Goal: Transaction & Acquisition: Purchase product/service

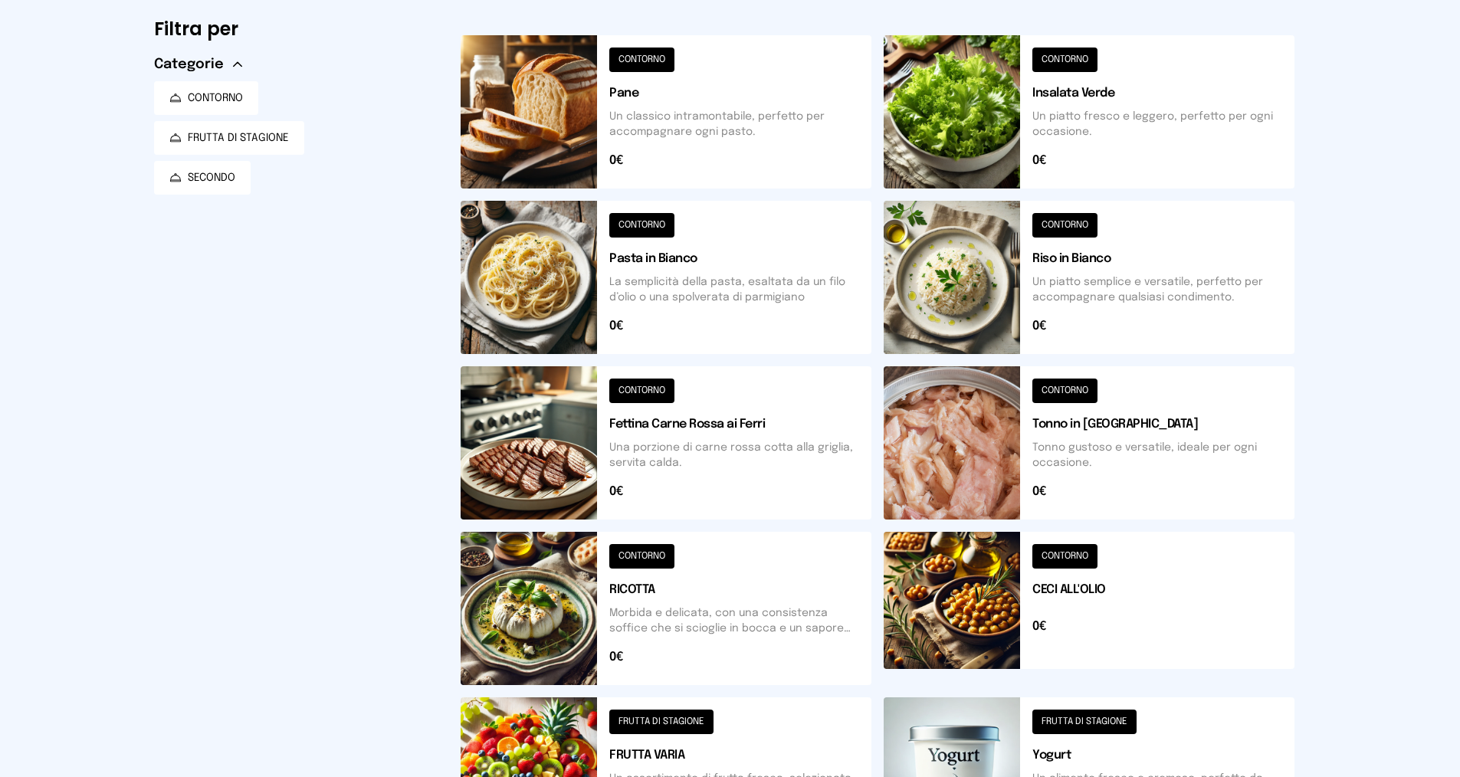
scroll to position [77, 0]
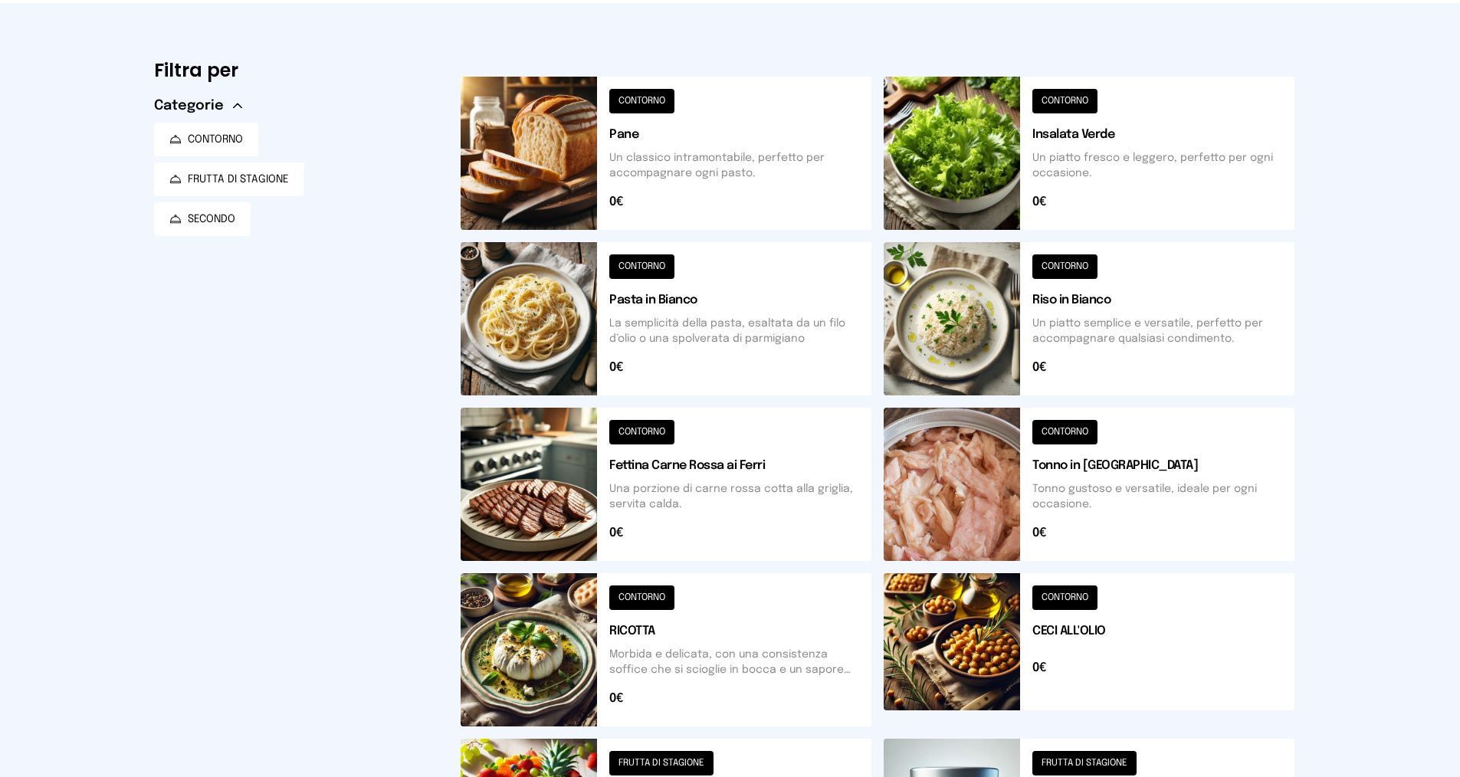
click at [1067, 601] on button at bounding box center [1089, 649] width 411 height 153
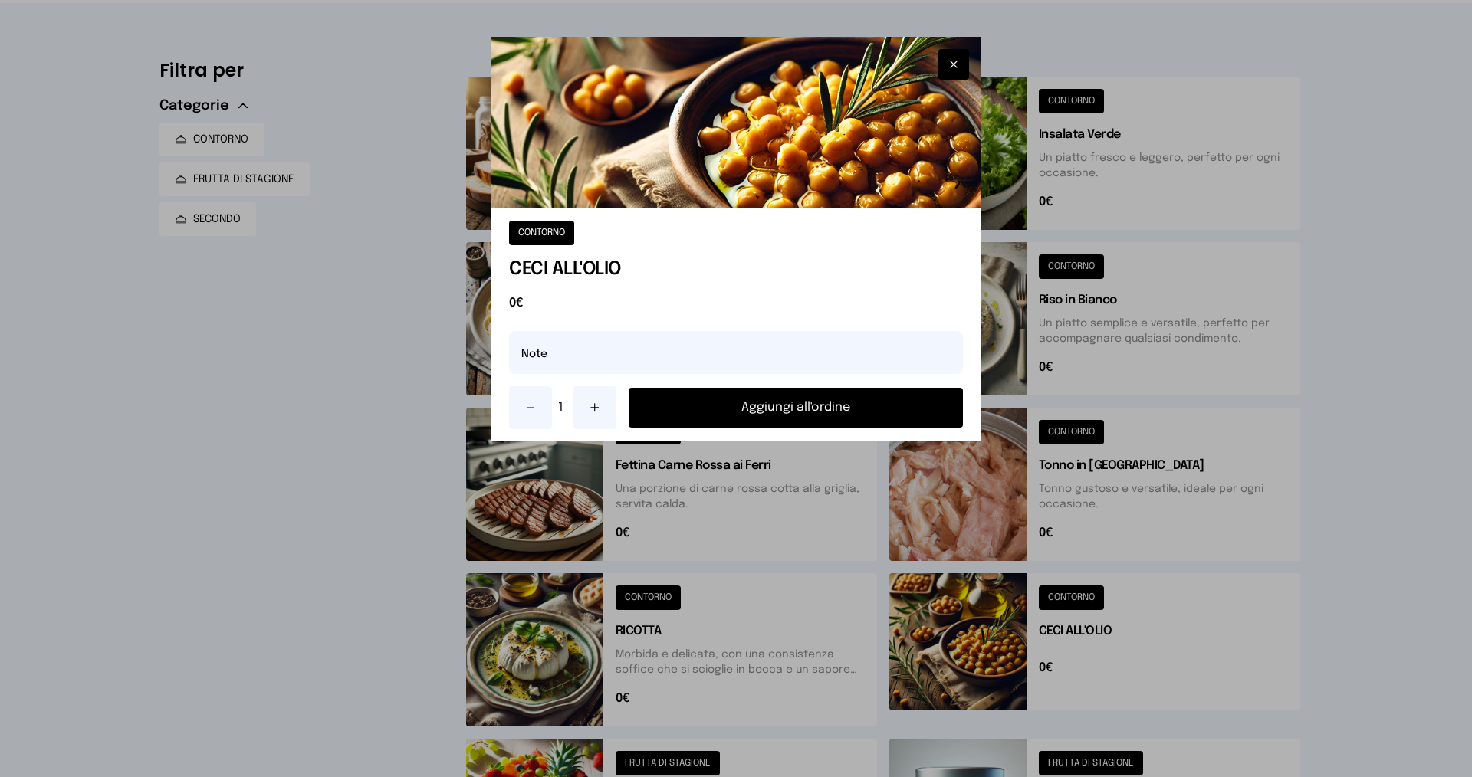
click at [700, 408] on button "Aggiungi all'ordine" at bounding box center [796, 408] width 334 height 40
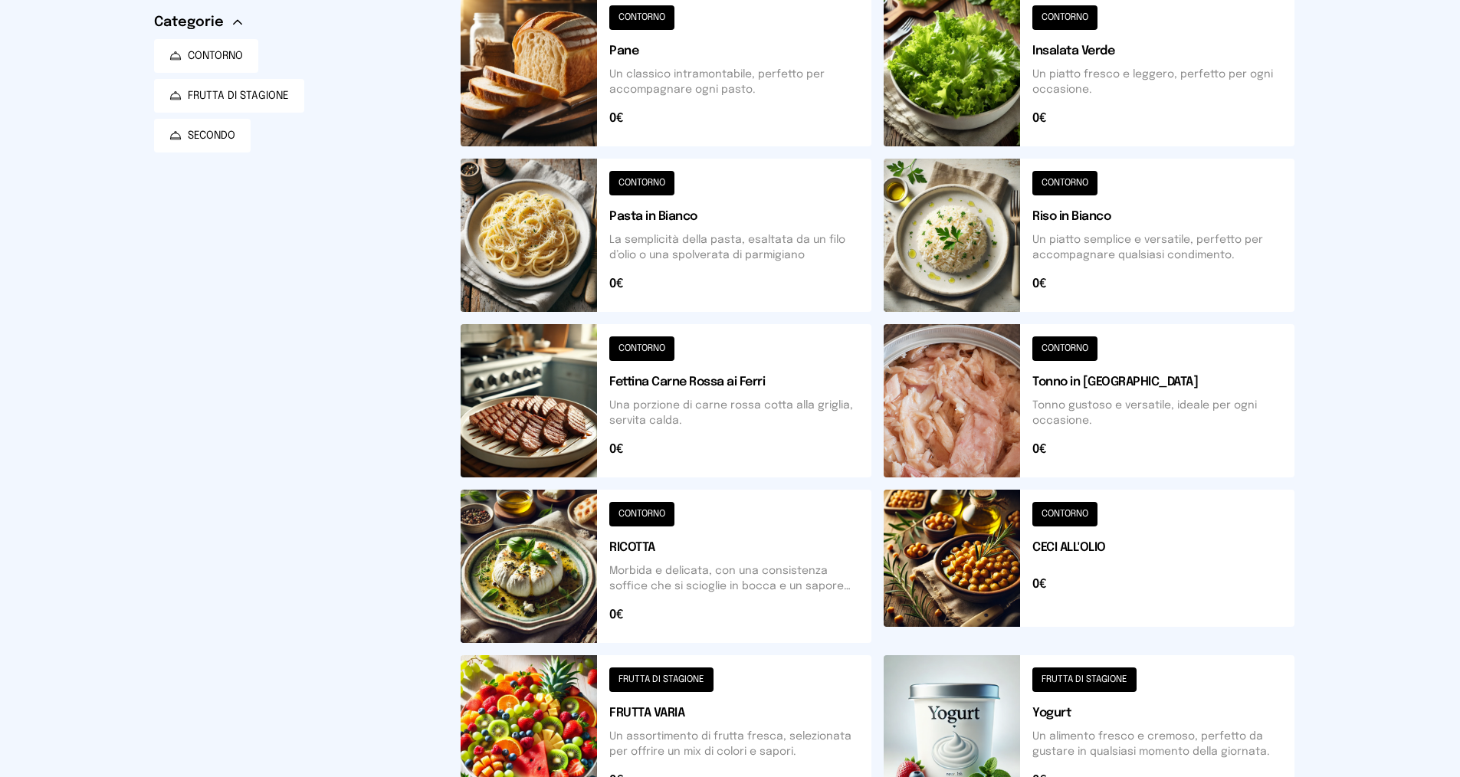
scroll to position [307, 0]
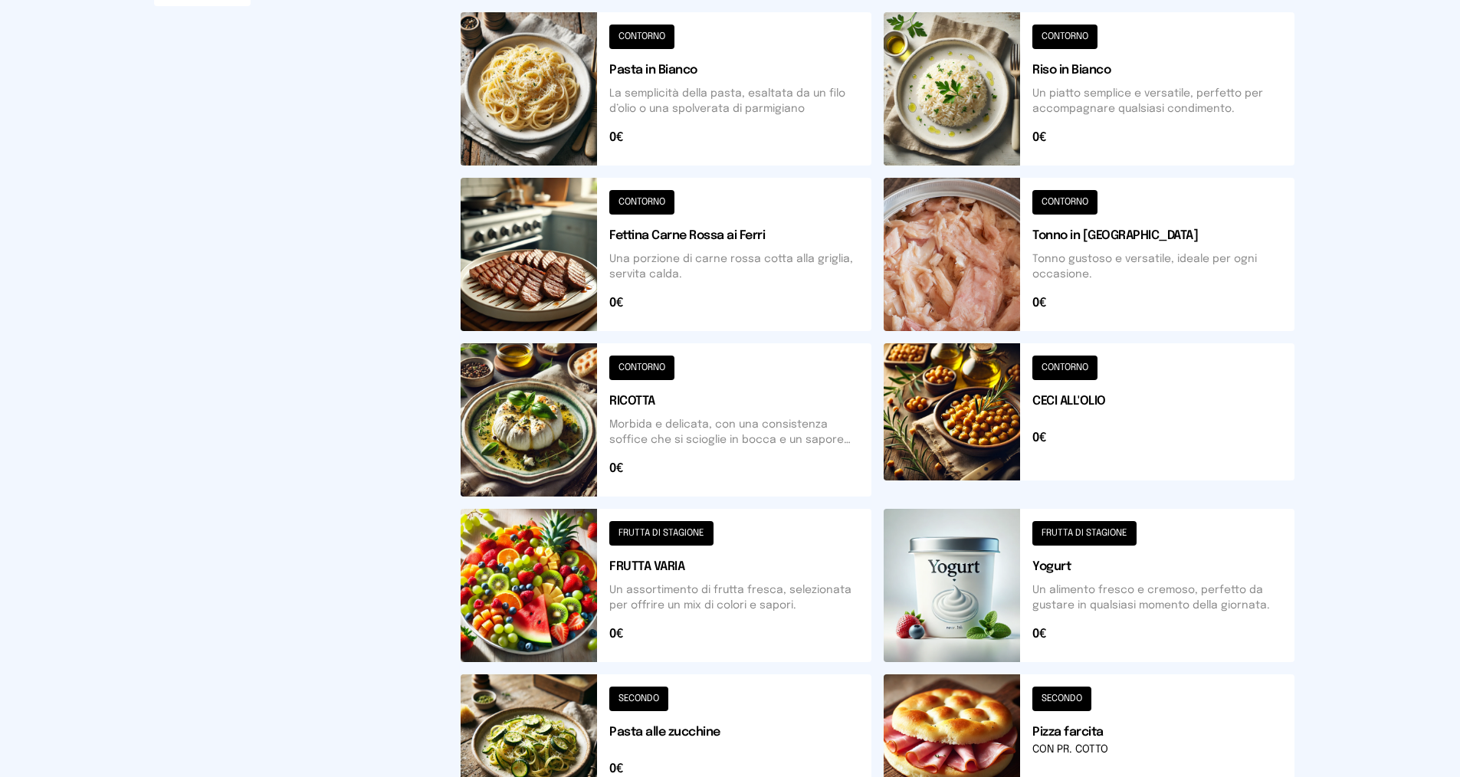
click at [623, 365] on button at bounding box center [666, 419] width 411 height 153
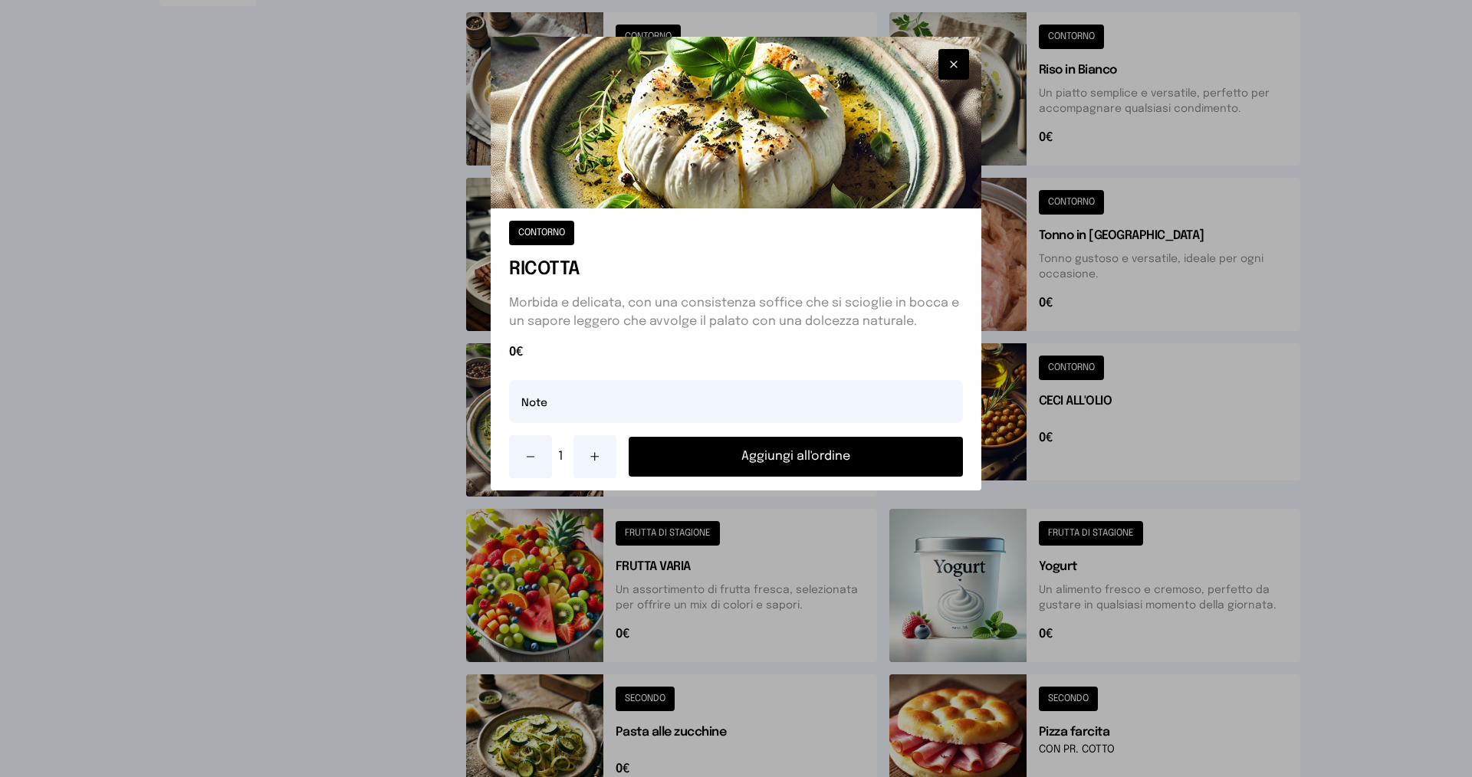
click at [737, 464] on button "Aggiungi all'ordine" at bounding box center [796, 457] width 334 height 40
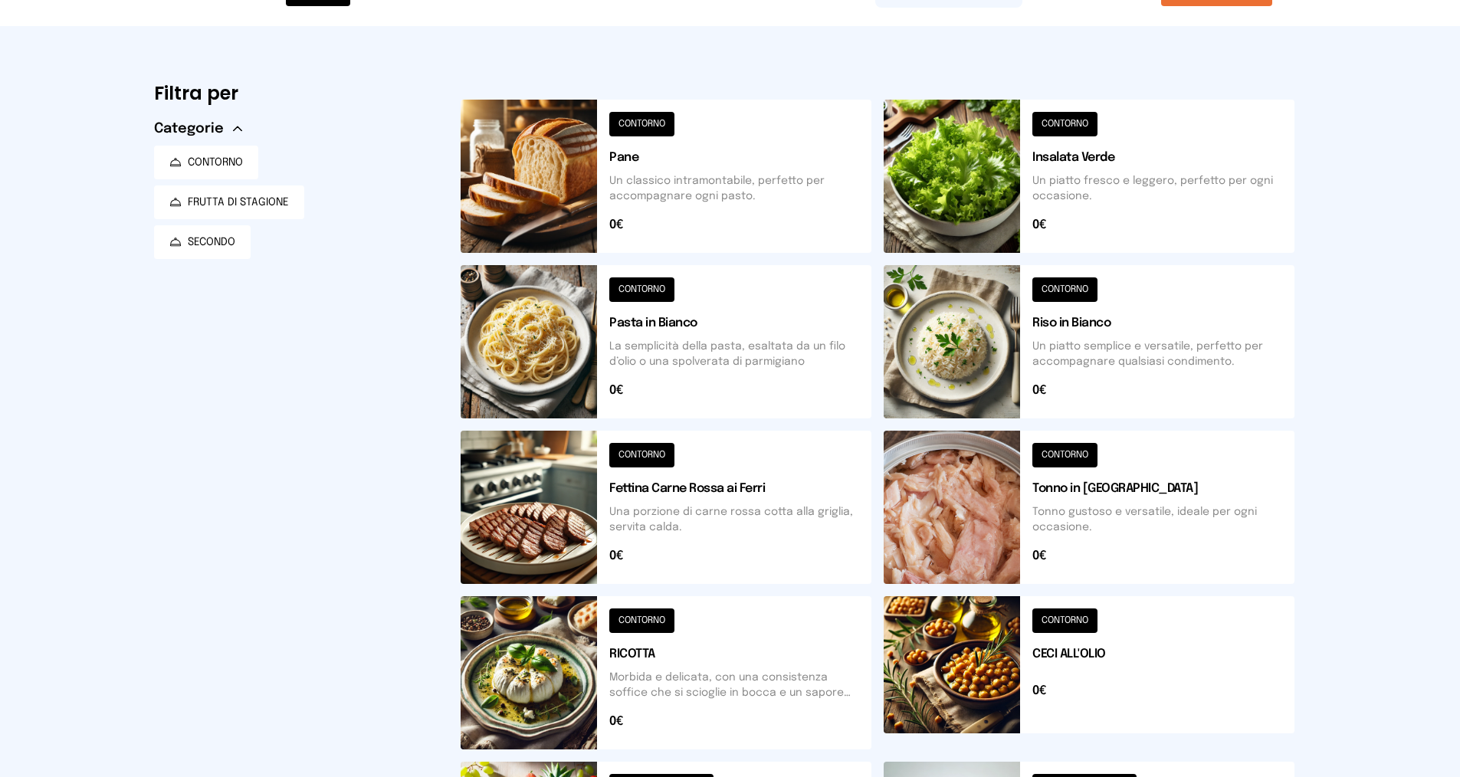
scroll to position [0, 0]
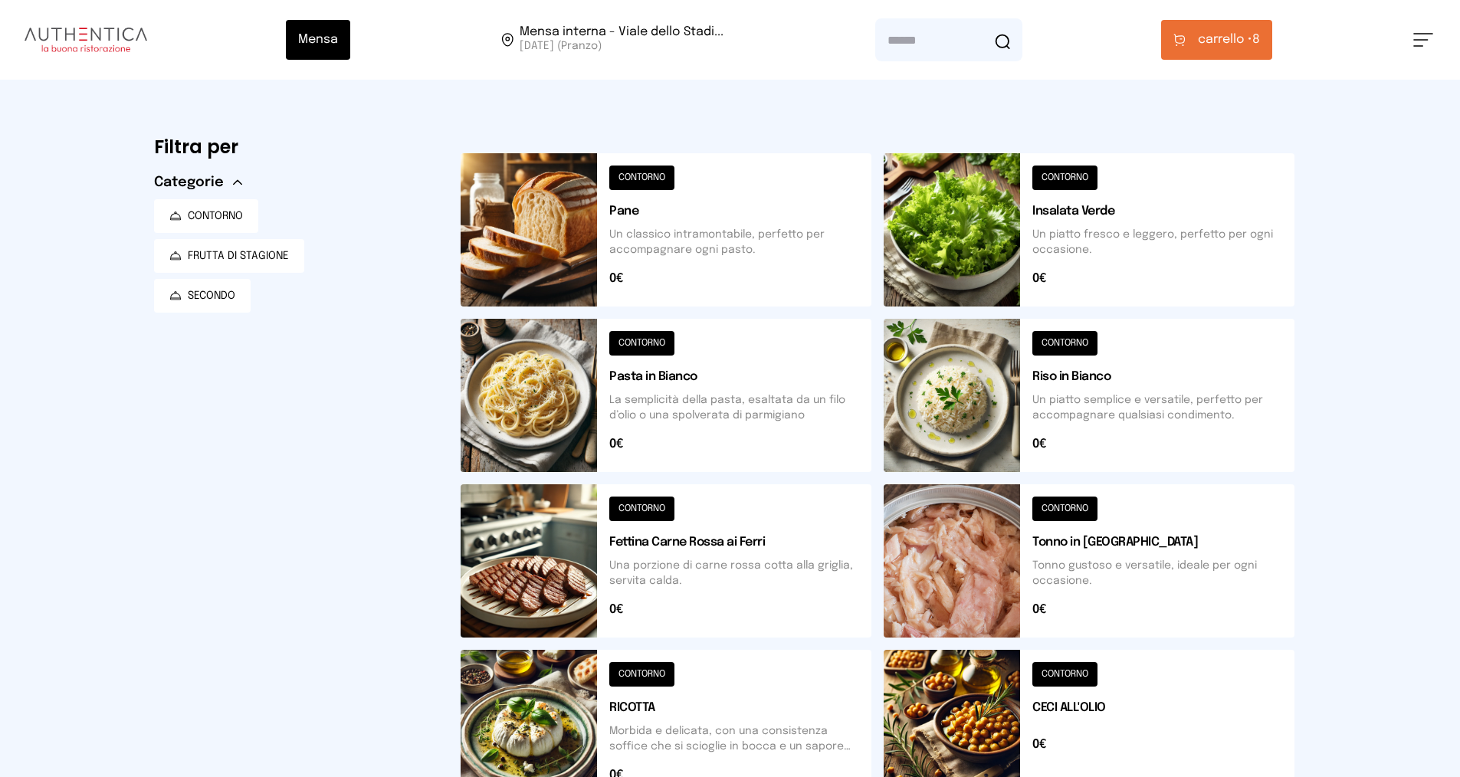
click at [1063, 176] on button at bounding box center [1089, 229] width 411 height 153
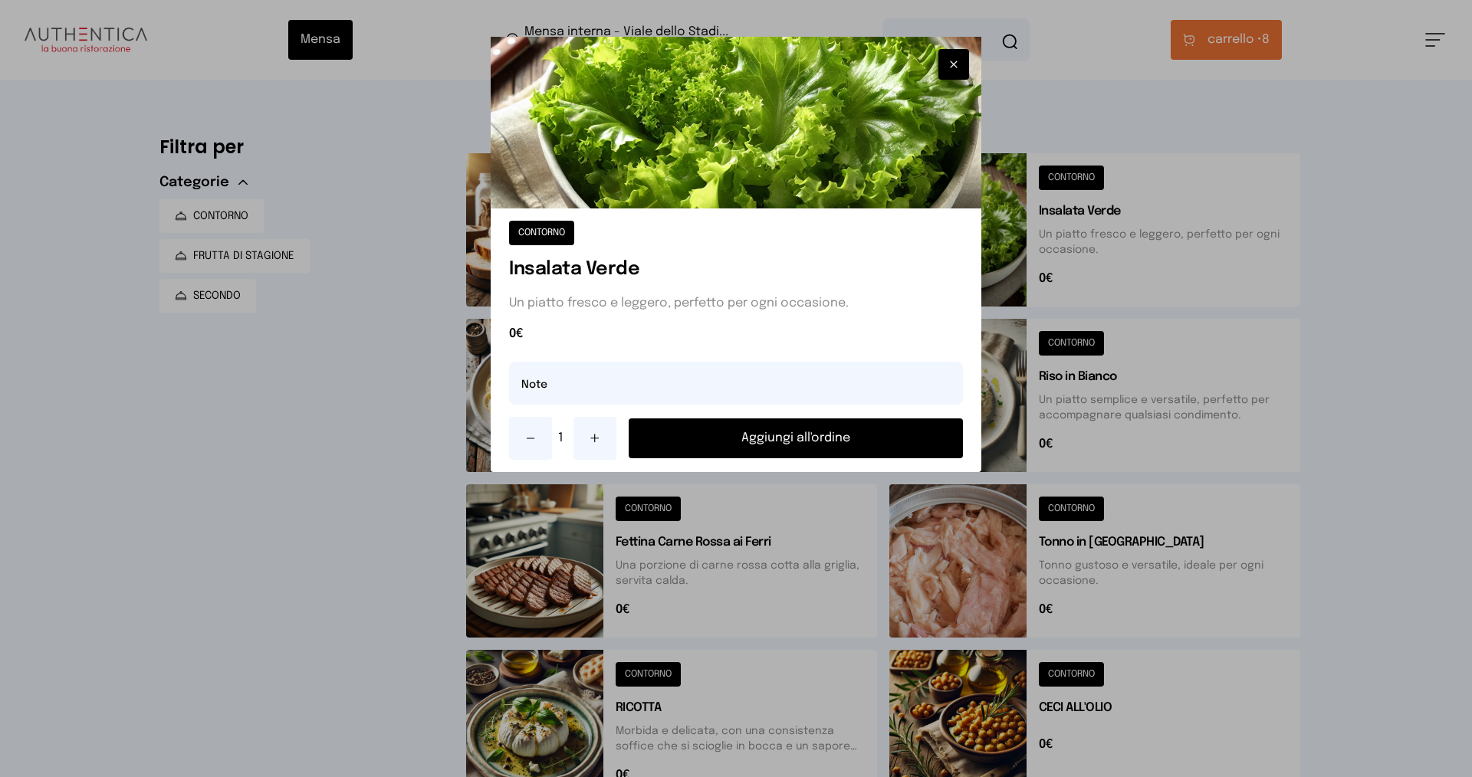
click at [892, 432] on button "Aggiungi all'ordine" at bounding box center [796, 439] width 334 height 40
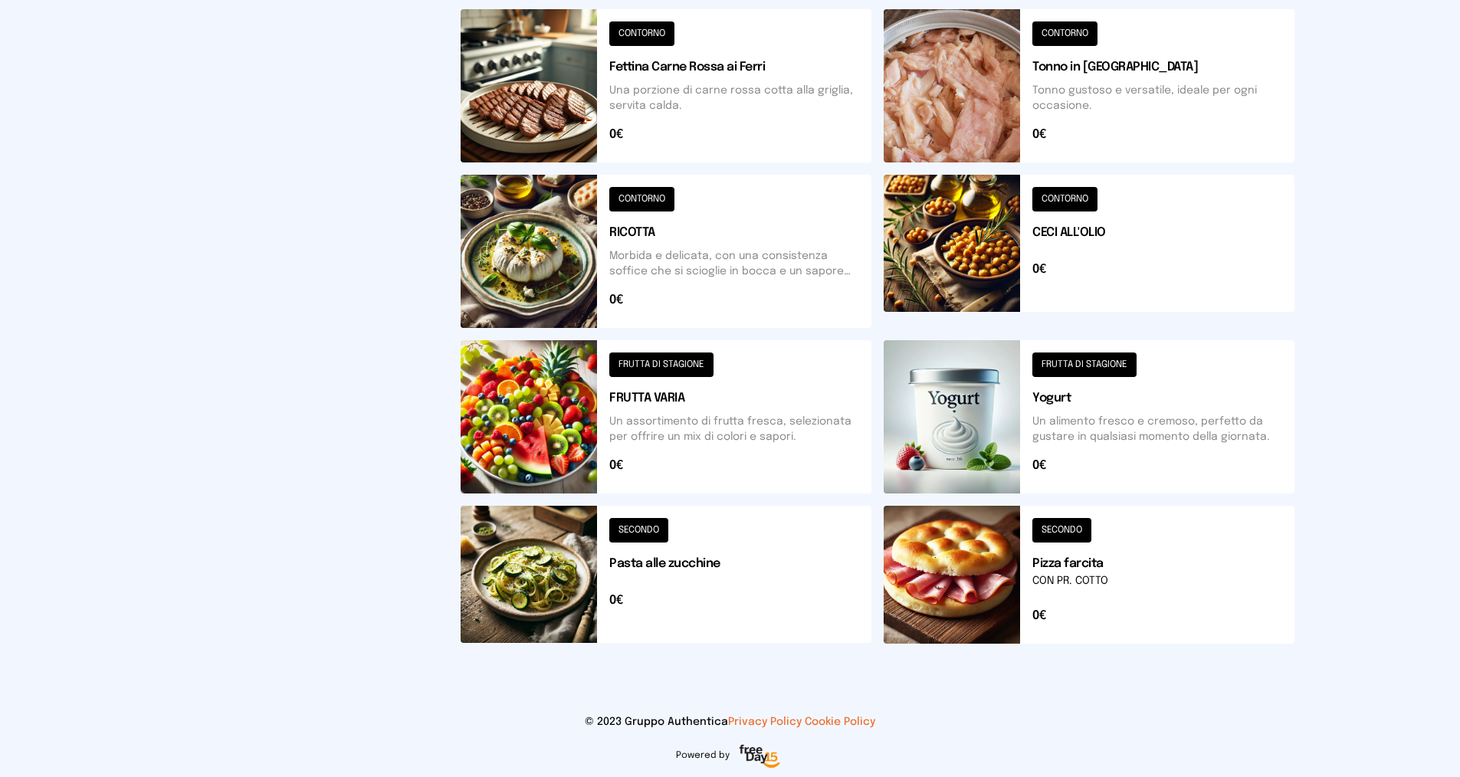
scroll to position [477, 0]
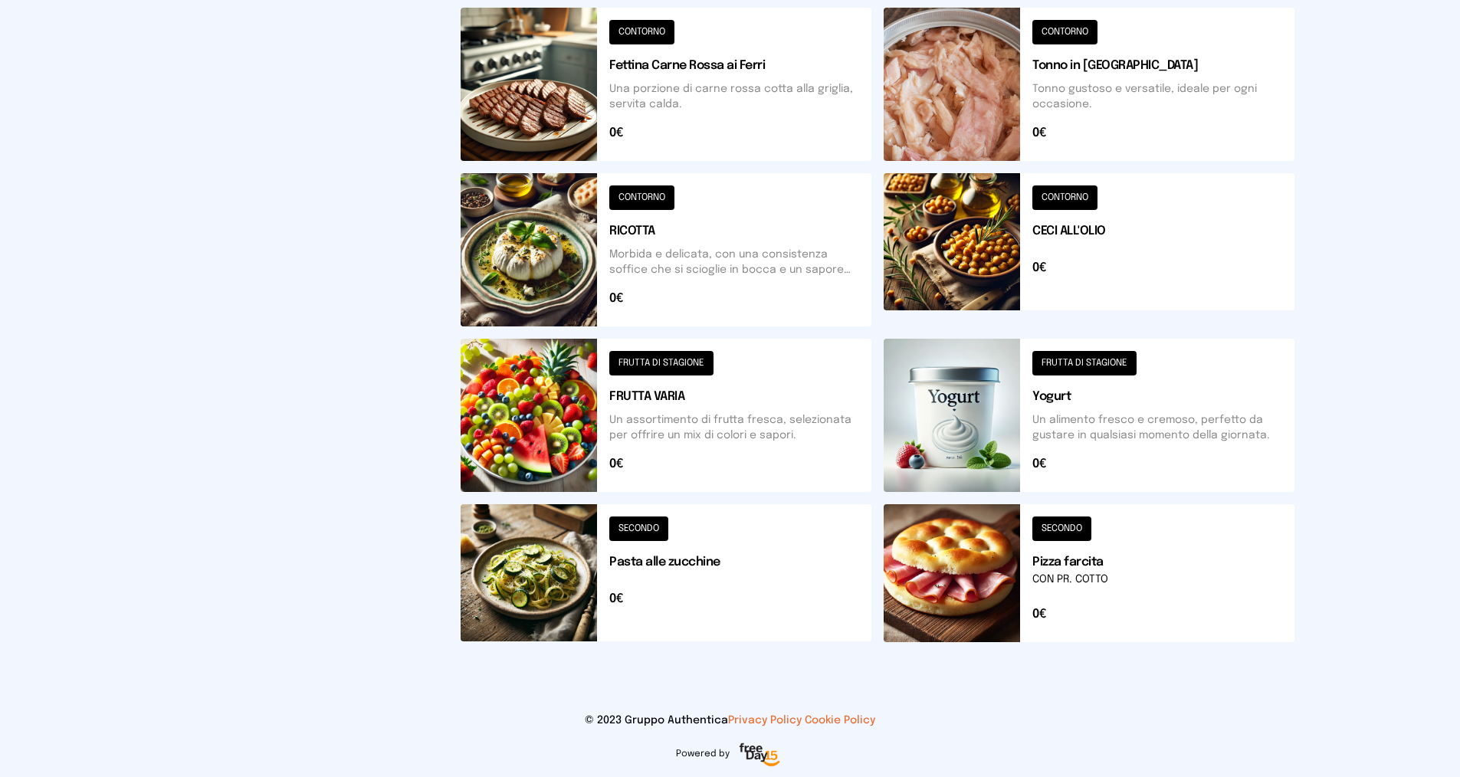
click at [1089, 366] on button at bounding box center [1089, 415] width 411 height 153
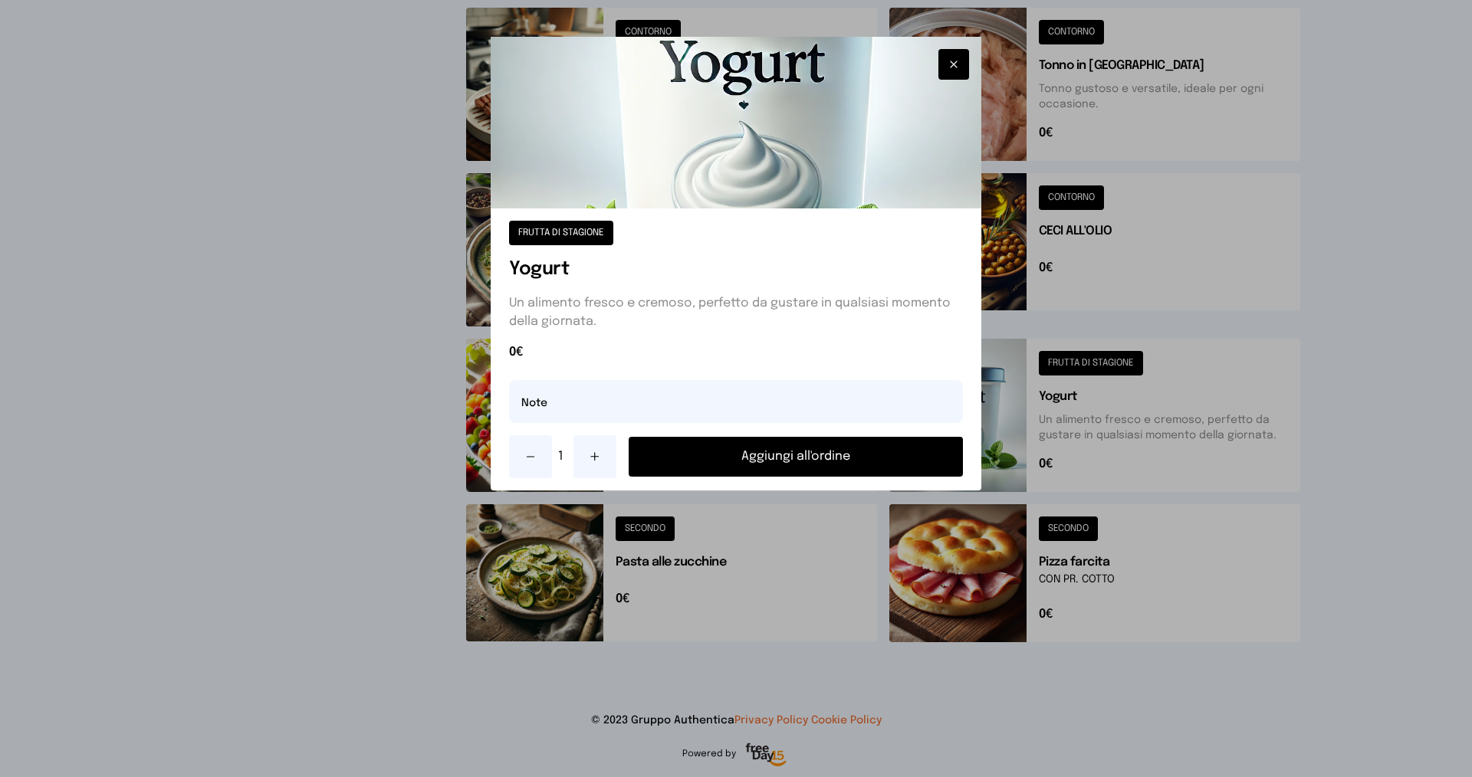
click at [867, 465] on button "Aggiungi all'ordine" at bounding box center [796, 457] width 334 height 40
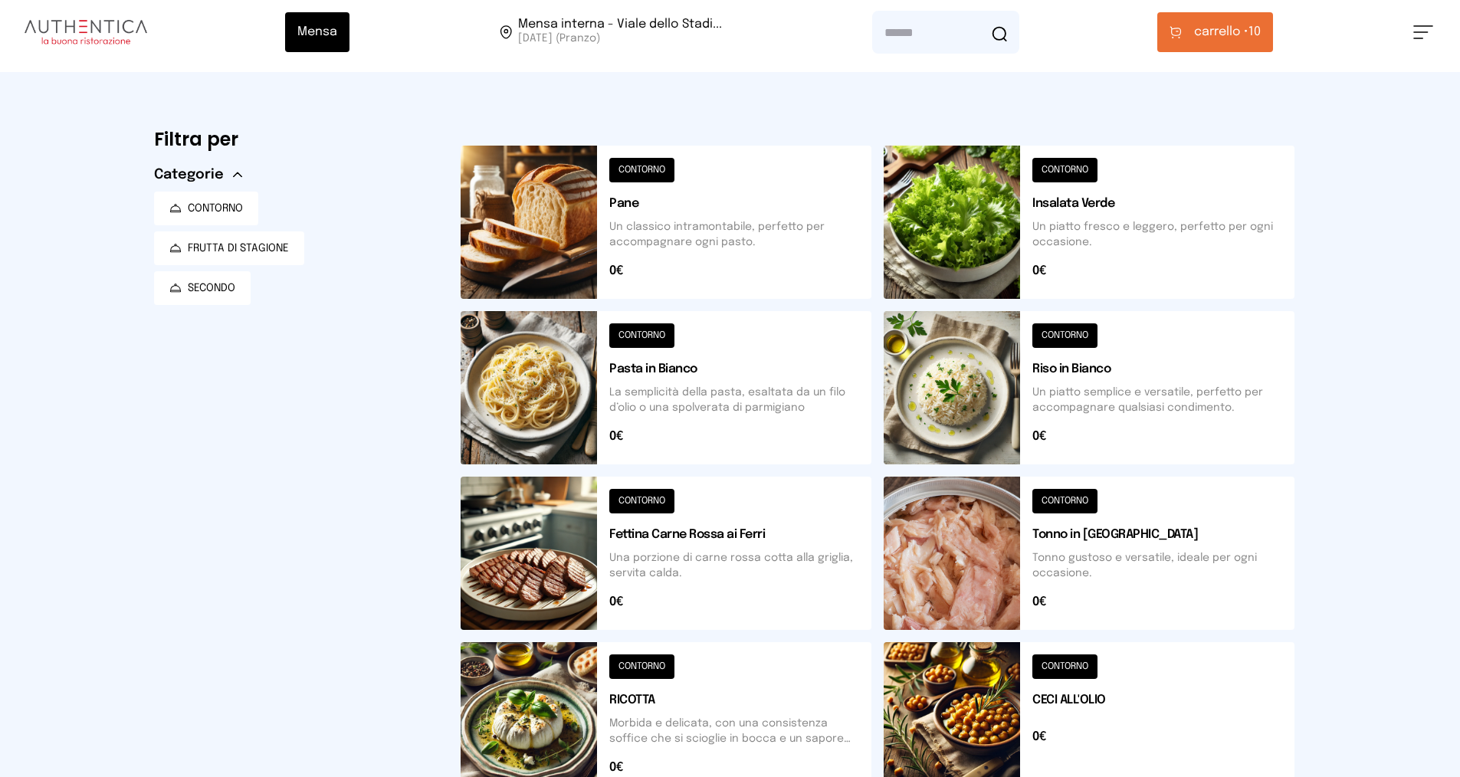
scroll to position [0, 0]
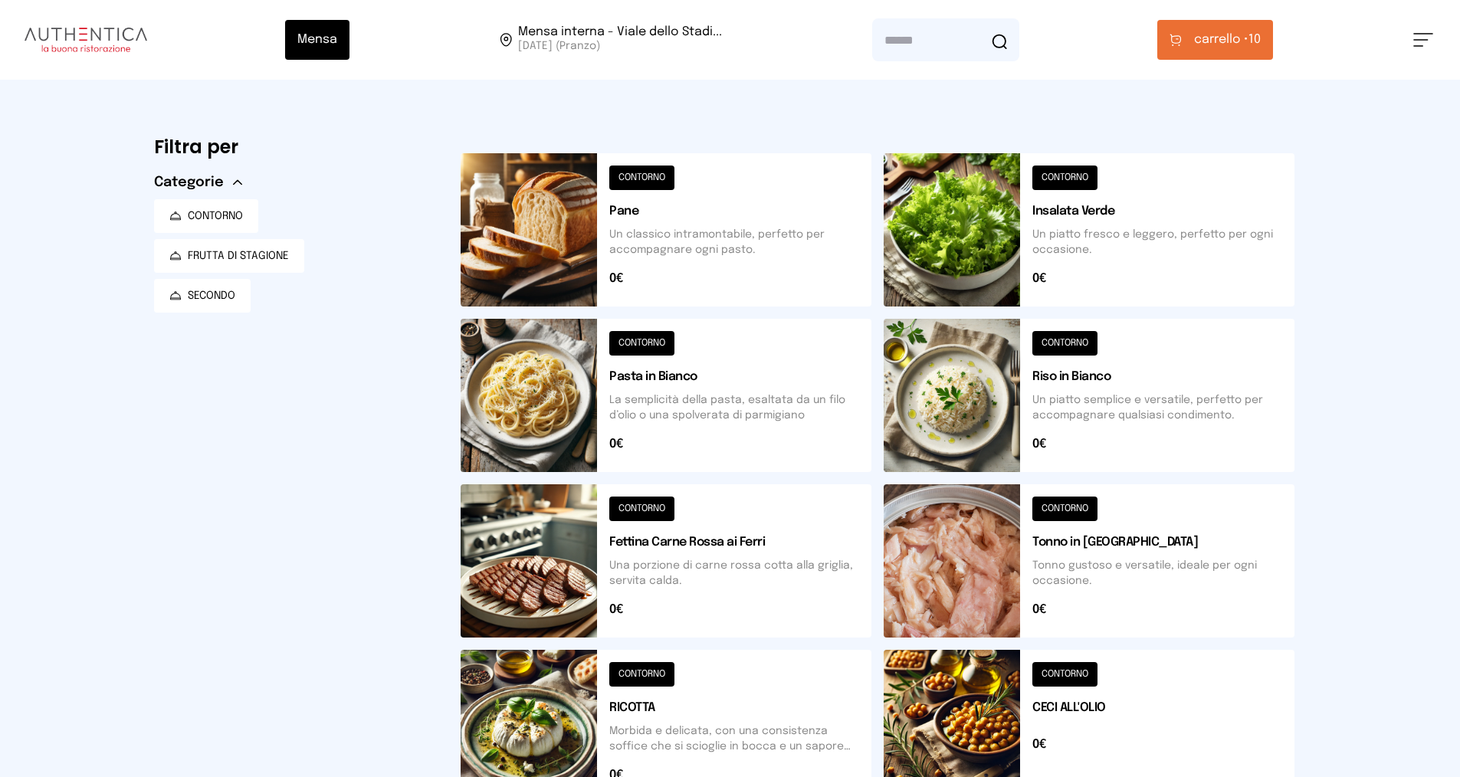
click at [1214, 37] on span "carrello •" at bounding box center [1221, 40] width 54 height 18
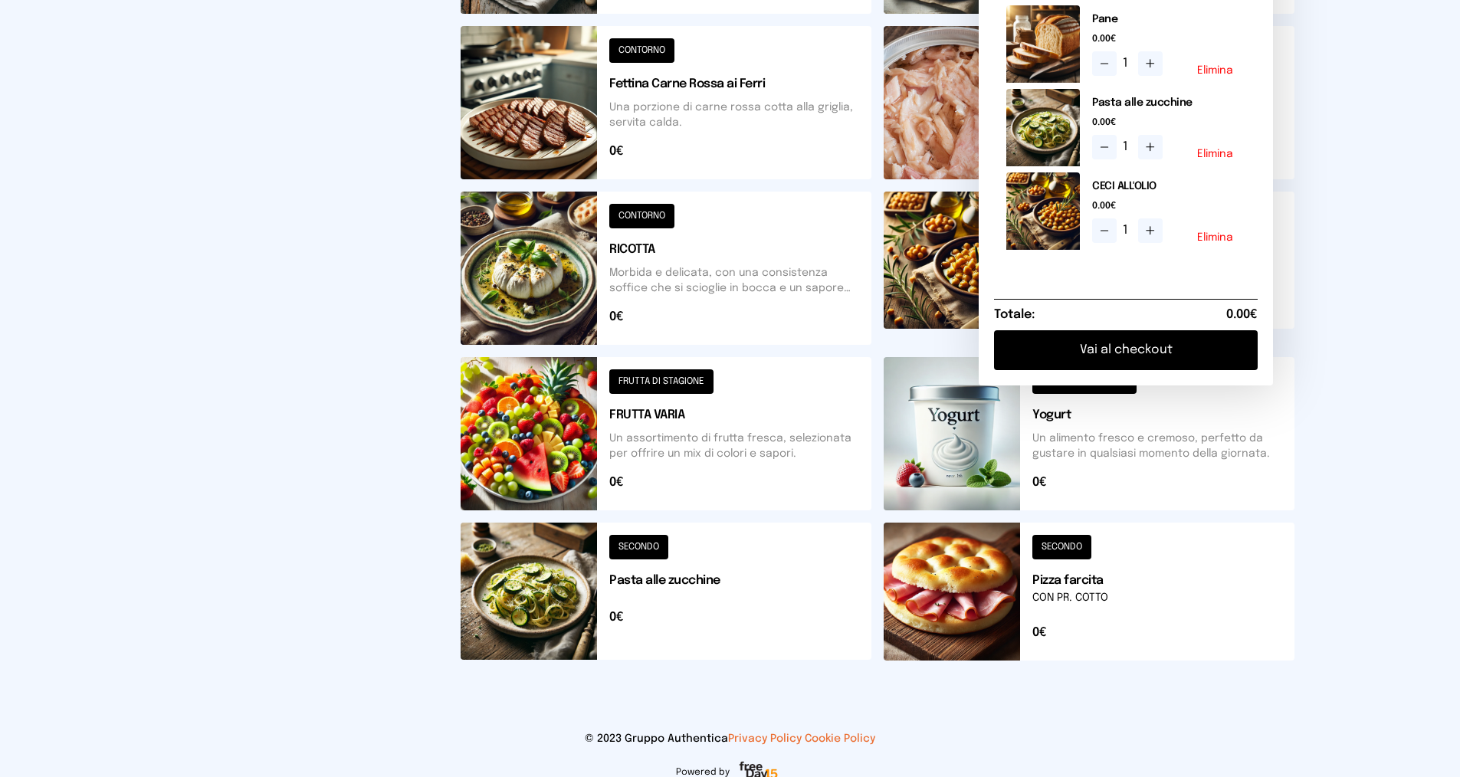
scroll to position [460, 0]
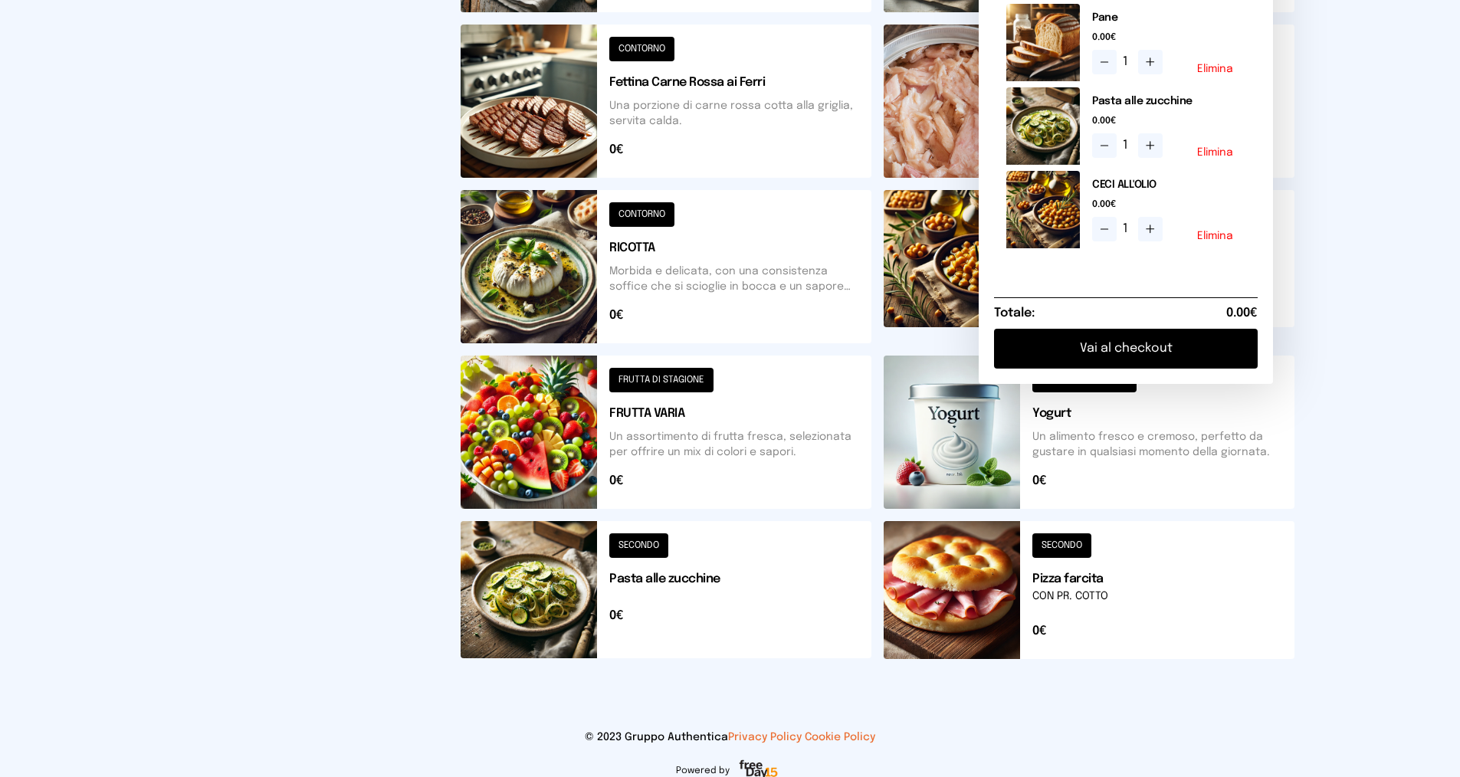
click at [1227, 158] on button "Elimina" at bounding box center [1215, 152] width 36 height 11
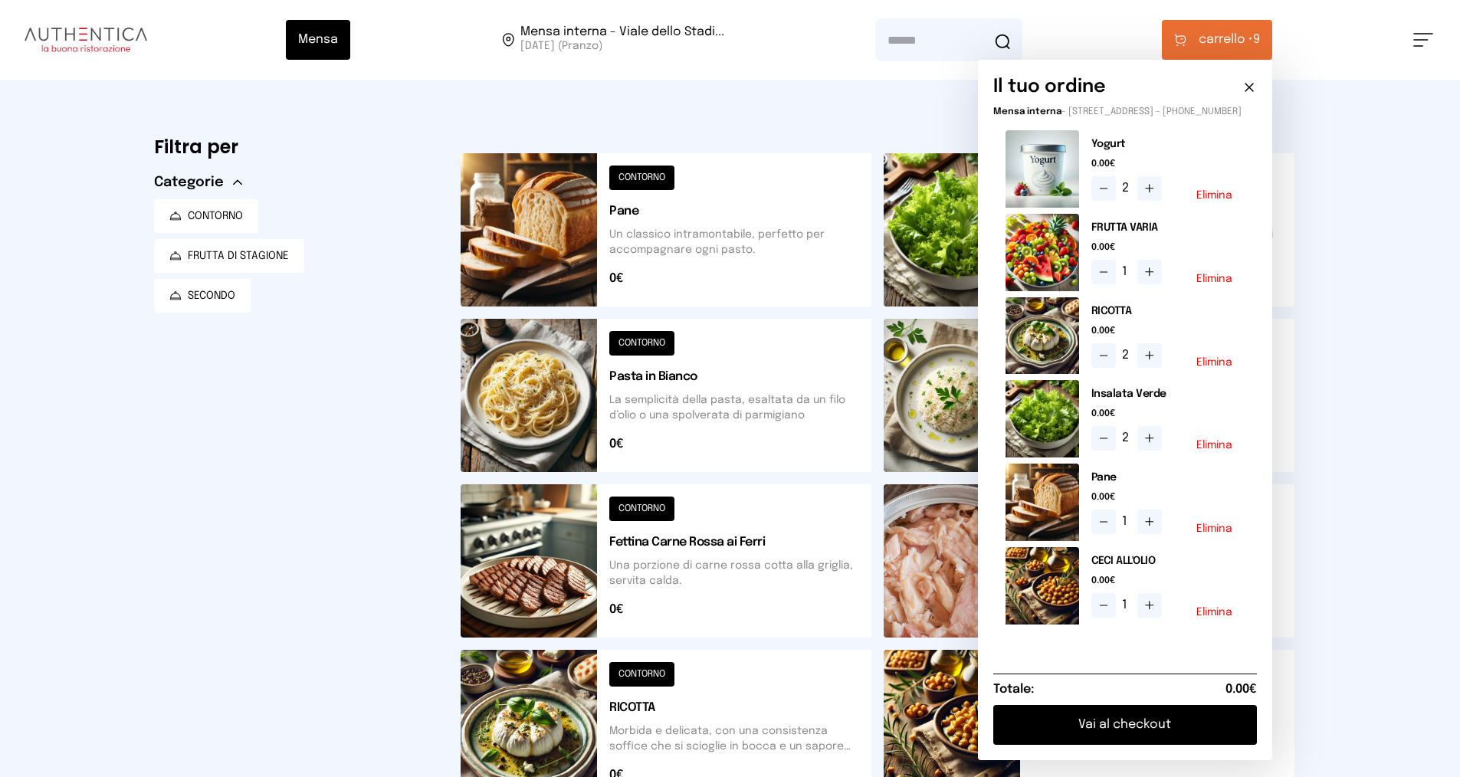
scroll to position [230, 0]
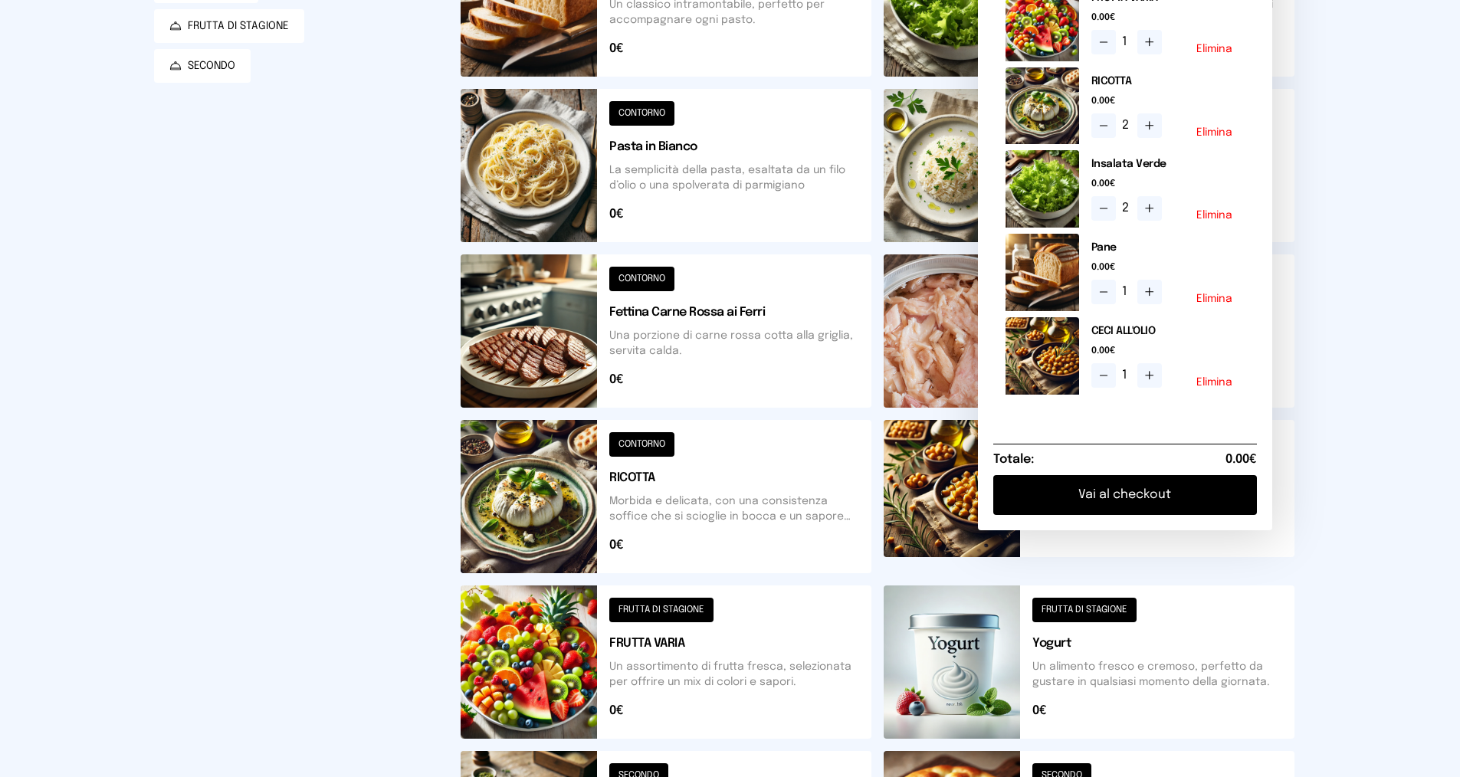
click at [1156, 382] on icon at bounding box center [1150, 376] width 12 height 12
click at [1113, 388] on button at bounding box center [1104, 375] width 25 height 25
click at [1155, 382] on icon at bounding box center [1150, 376] width 12 height 12
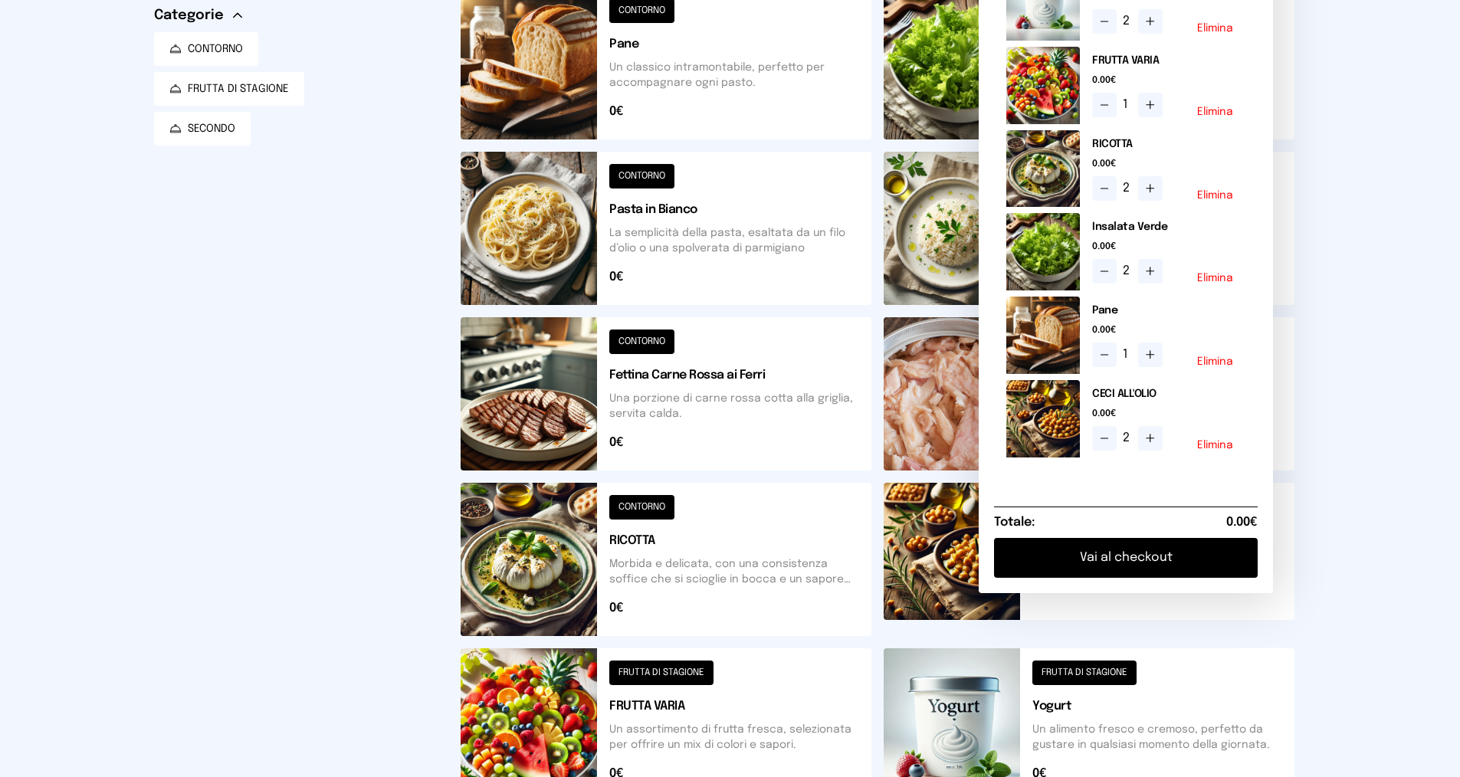
scroll to position [460, 0]
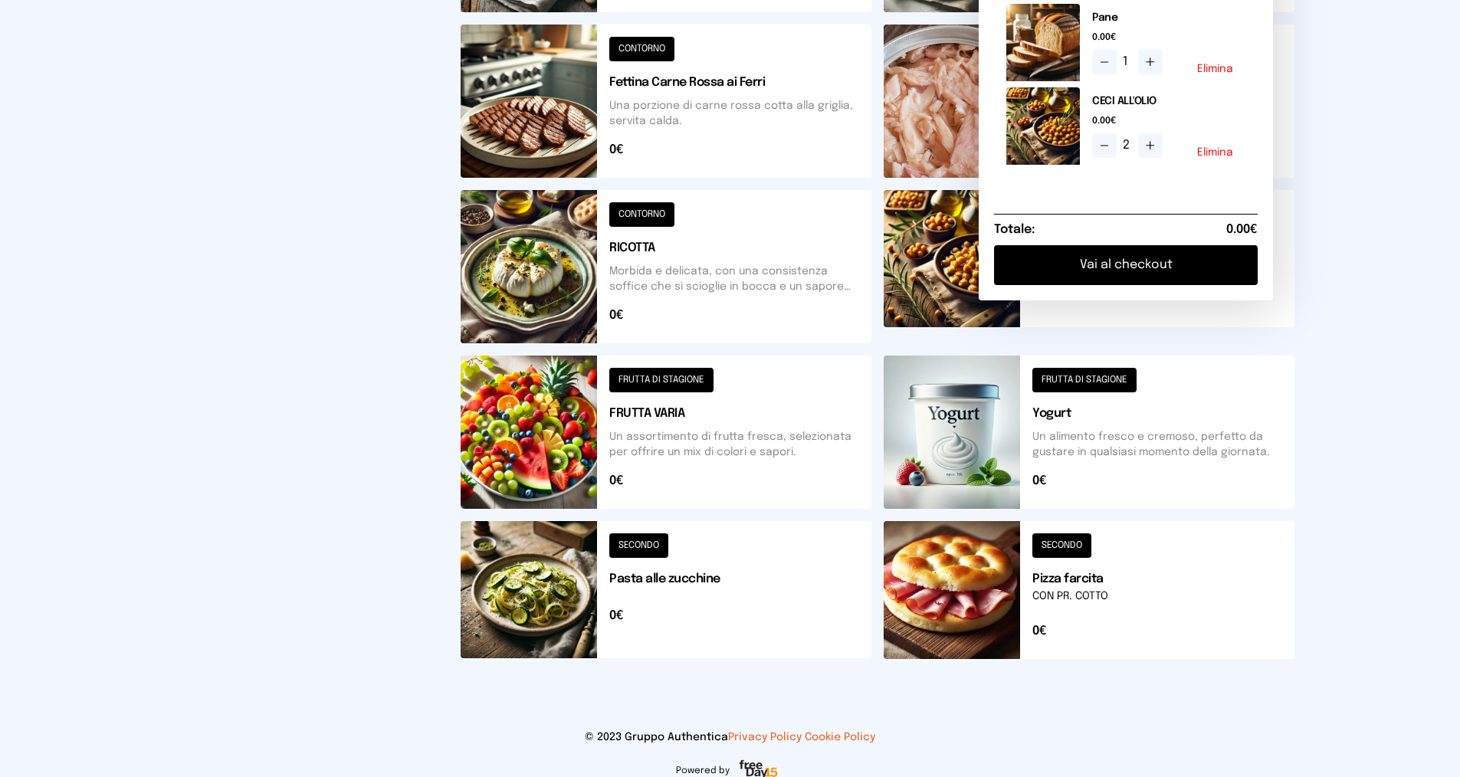
click at [1122, 273] on button "Vai al checkout" at bounding box center [1126, 265] width 264 height 40
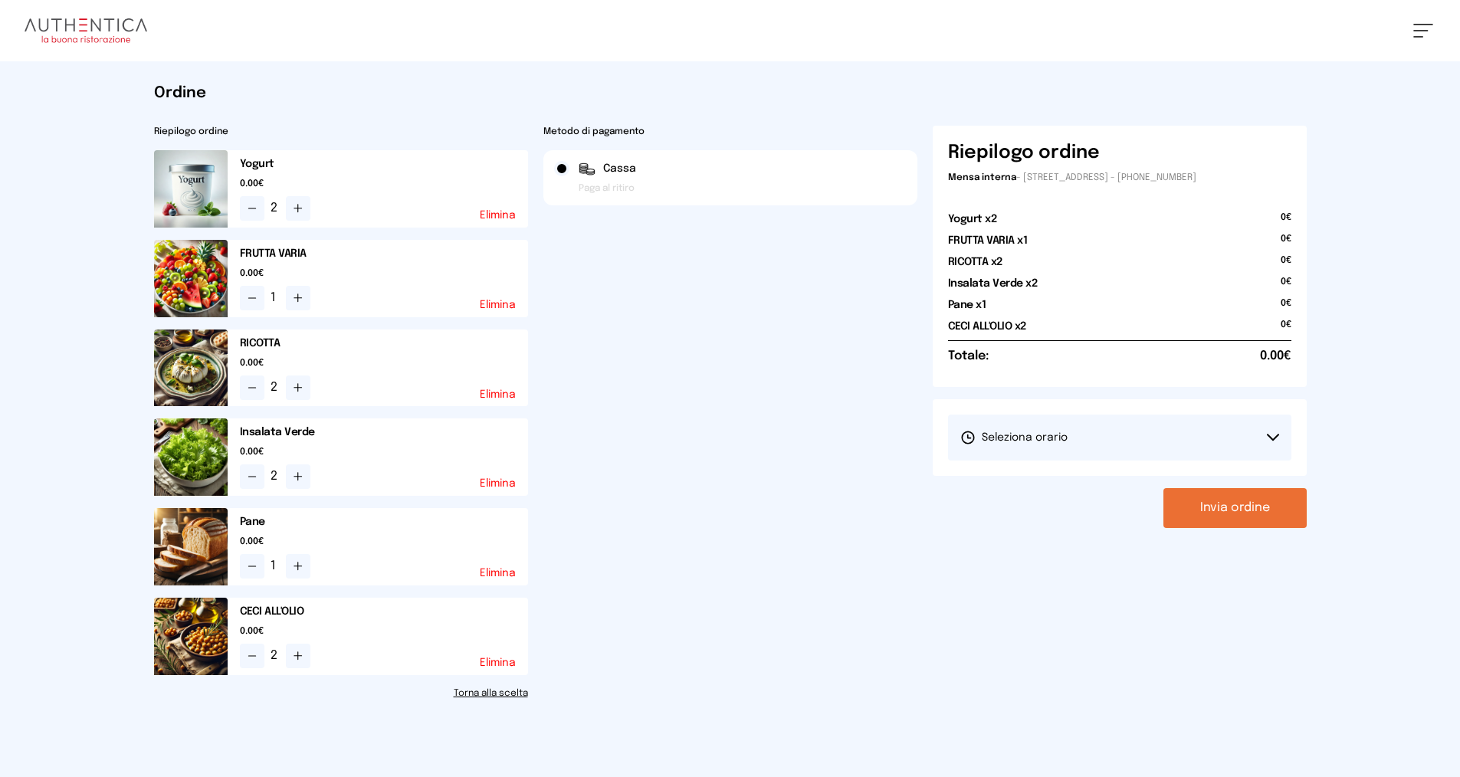
click at [1270, 433] on button "Seleziona orario" at bounding box center [1119, 438] width 343 height 46
click at [1254, 467] on li "1° Turno (13:00 - 15:00)" at bounding box center [1119, 481] width 343 height 40
click at [1229, 512] on button "Invia ordine" at bounding box center [1235, 508] width 143 height 40
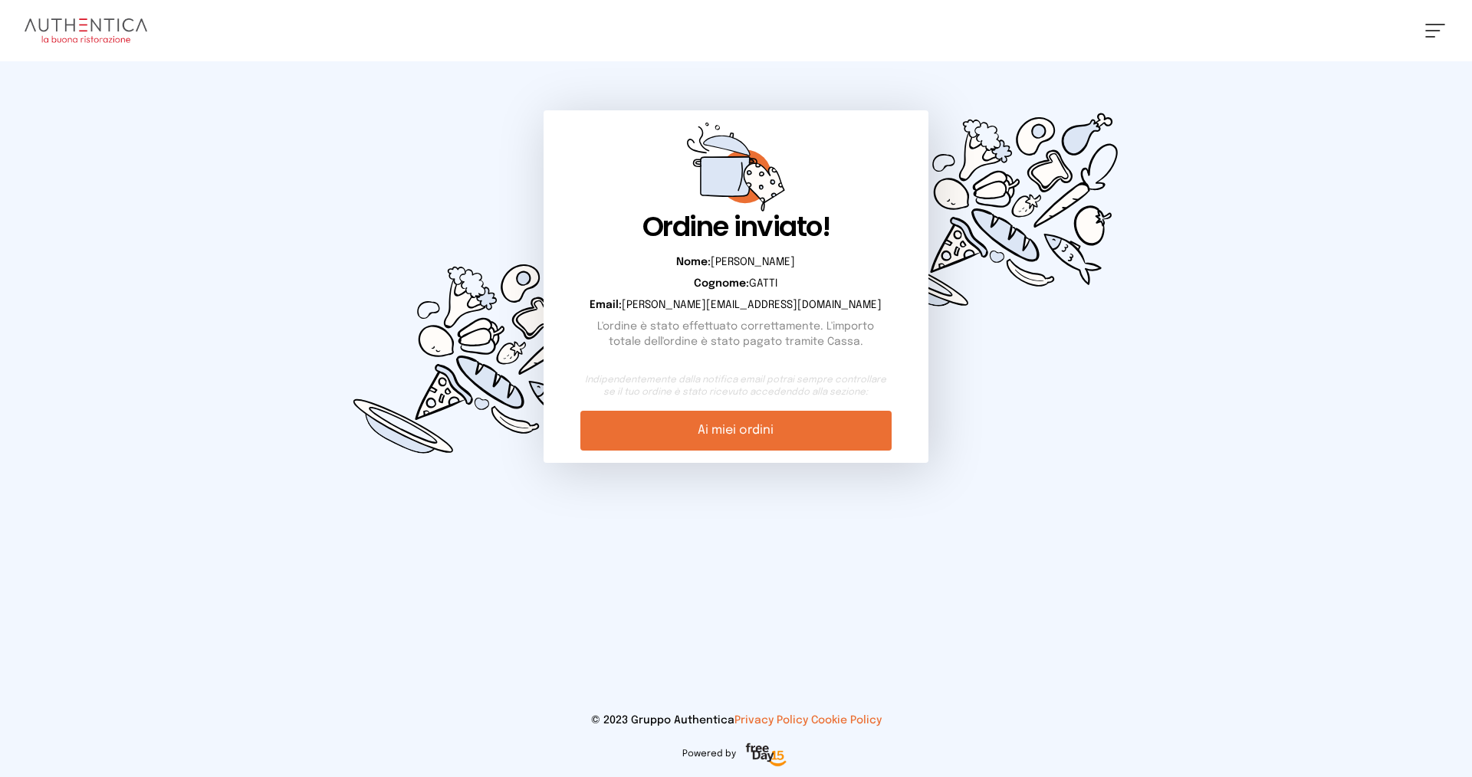
click at [818, 432] on link "Ai miei ordini" at bounding box center [735, 431] width 310 height 40
